Goal: Find specific page/section

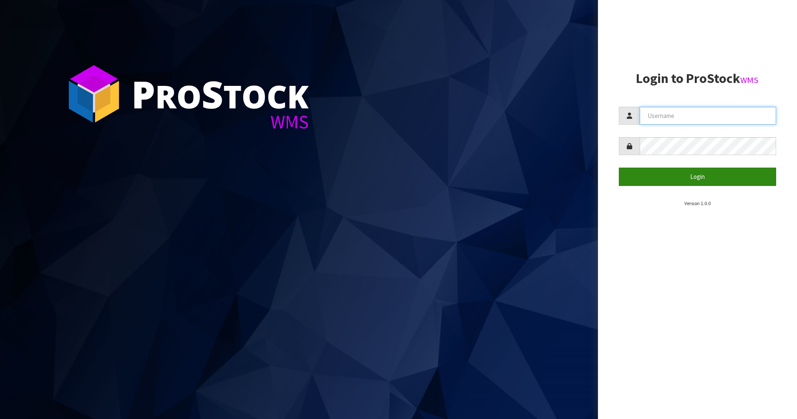
type input "PACIFICBIOLOGICS"
click at [678, 175] on button "Login" at bounding box center [698, 177] width 158 height 18
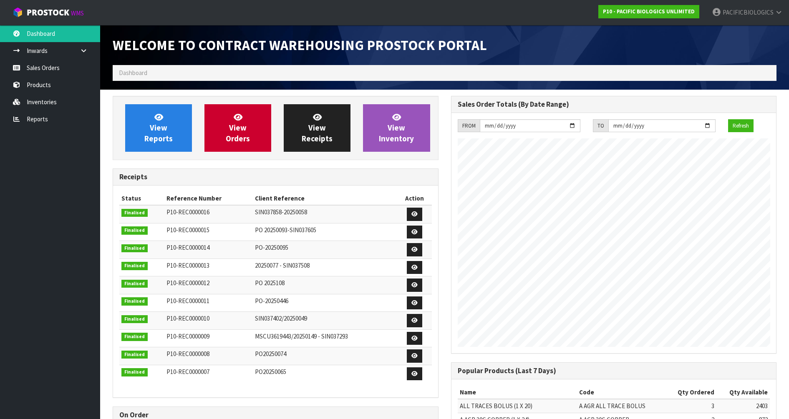
scroll to position [436, 338]
click at [239, 136] on span "View Orders" at bounding box center [238, 127] width 24 height 31
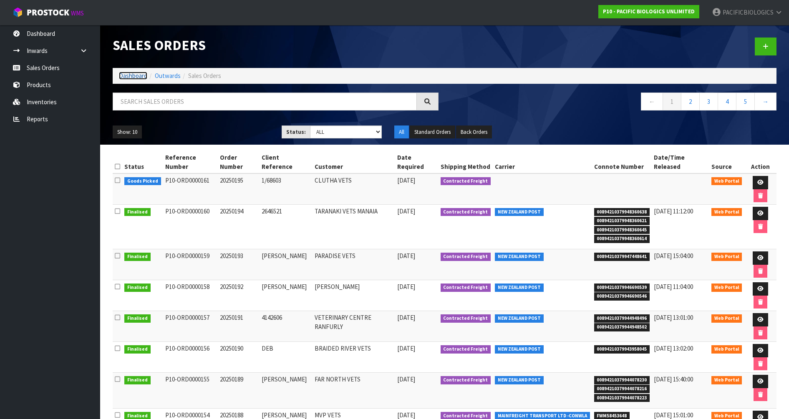
click at [135, 74] on link "Dashboard" at bounding box center [133, 76] width 28 height 8
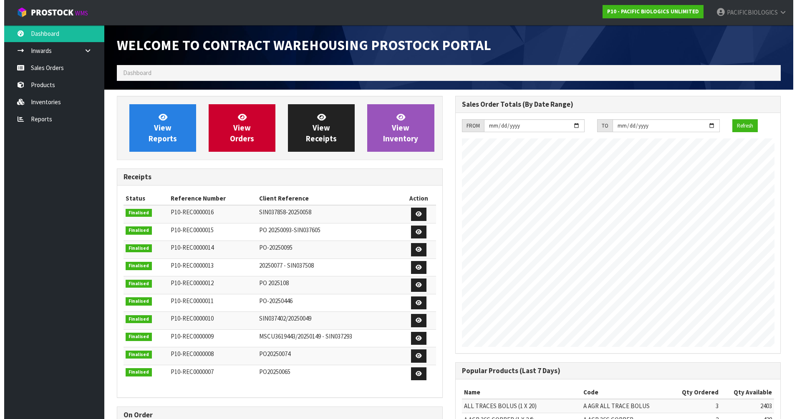
scroll to position [436, 338]
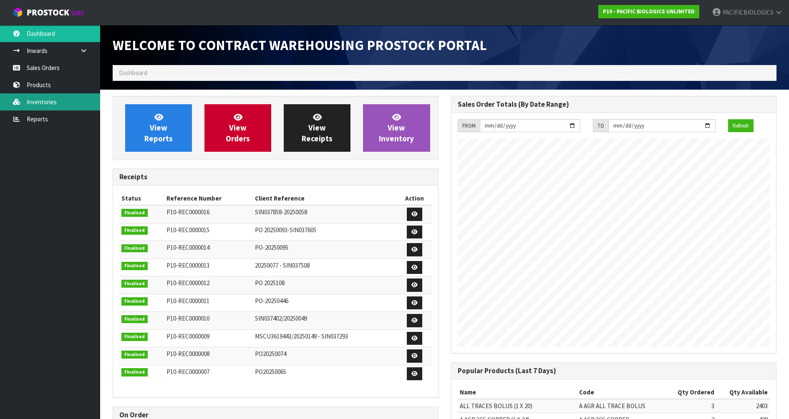
click at [55, 103] on link "Inventories" at bounding box center [50, 101] width 100 height 17
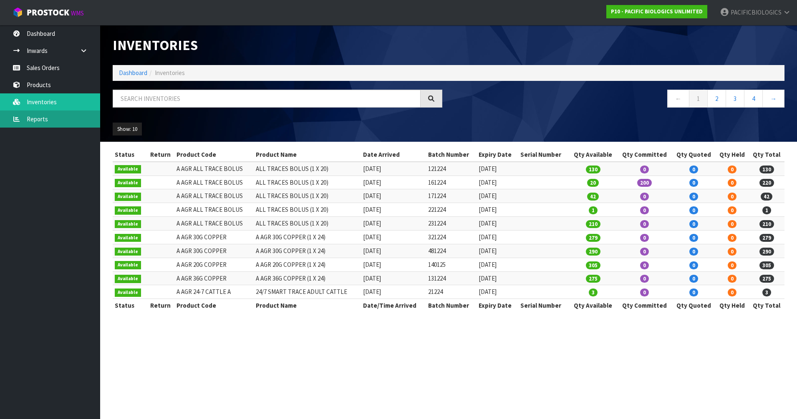
click at [44, 119] on link "Reports" at bounding box center [50, 119] width 100 height 17
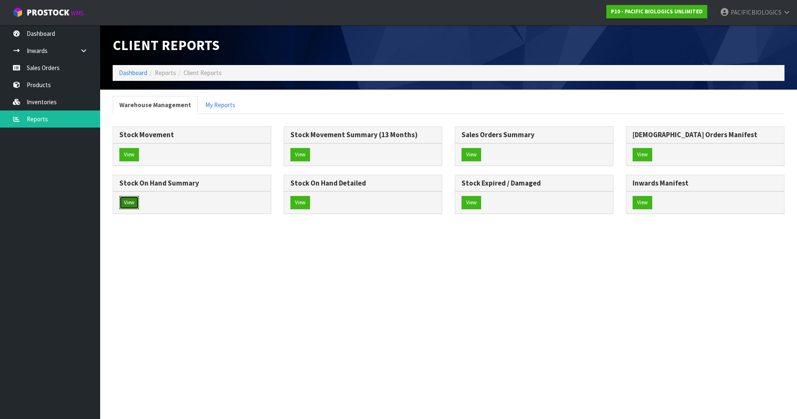
click at [129, 204] on button "View" at bounding box center [129, 202] width 20 height 13
